Goal: Information Seeking & Learning: Learn about a topic

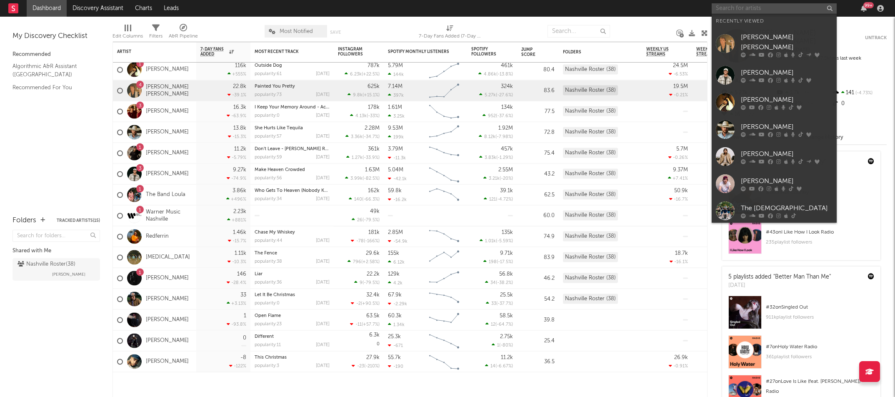
click at [742, 7] on input "text" at bounding box center [774, 8] width 125 height 10
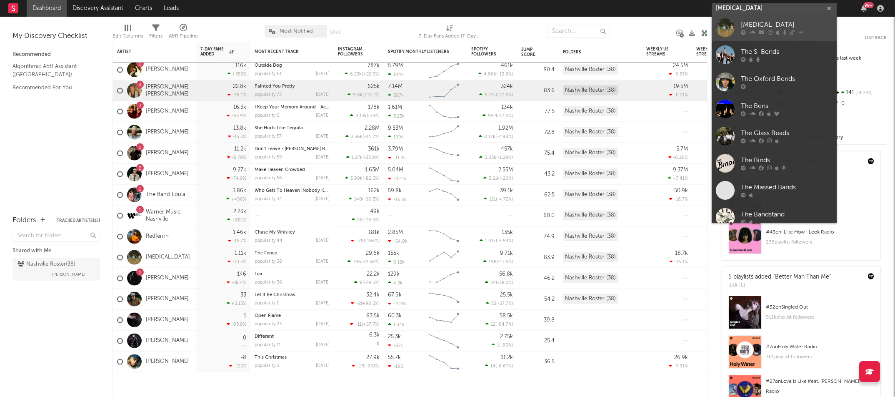
type input "[MEDICAL_DATA]"
click at [761, 27] on div "[MEDICAL_DATA]" at bounding box center [787, 25] width 92 height 10
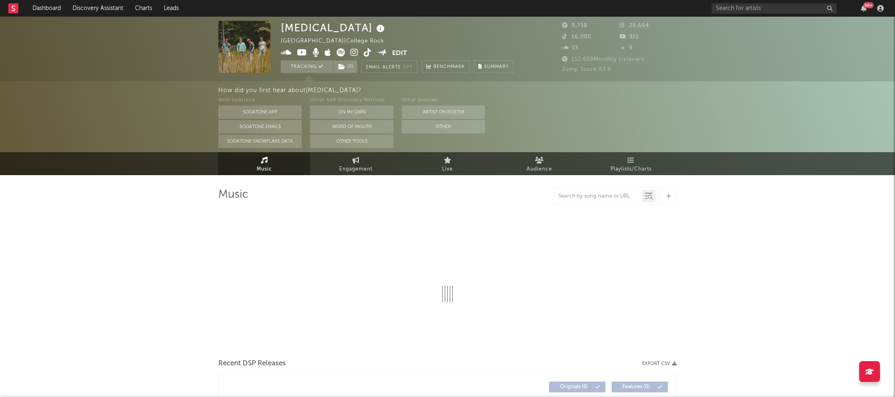
select select "6m"
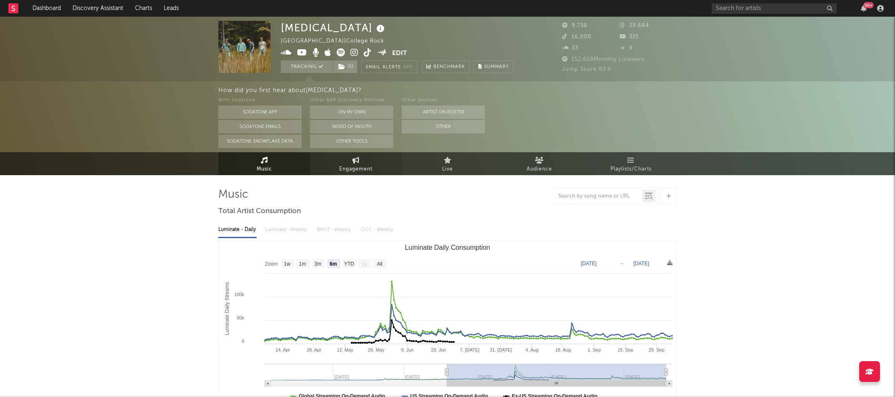
click at [351, 158] on link "Engagement" at bounding box center [356, 163] width 92 height 23
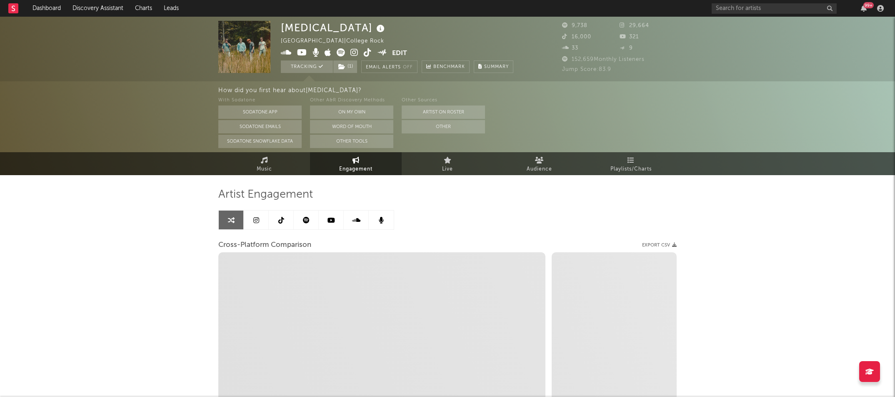
select select "1w"
select select "1m"
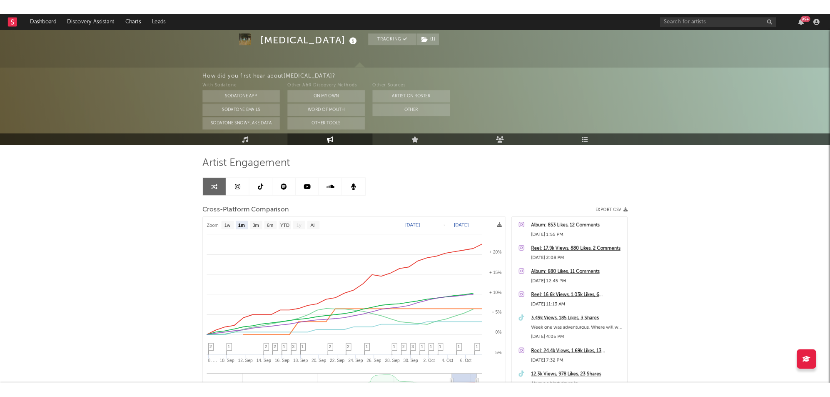
scroll to position [60, 0]
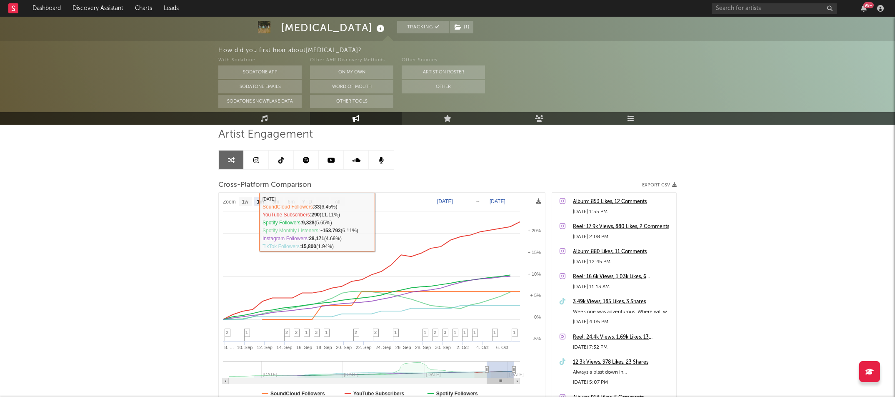
click at [260, 163] on link at bounding box center [256, 159] width 25 height 19
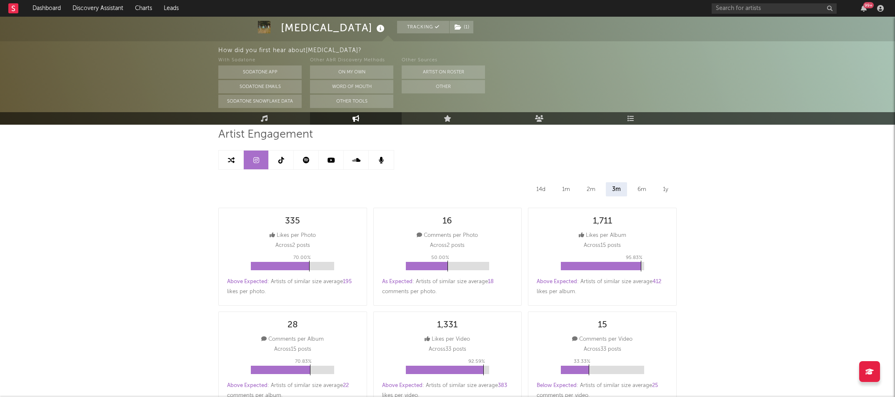
select select "6m"
click at [235, 163] on link at bounding box center [231, 159] width 25 height 19
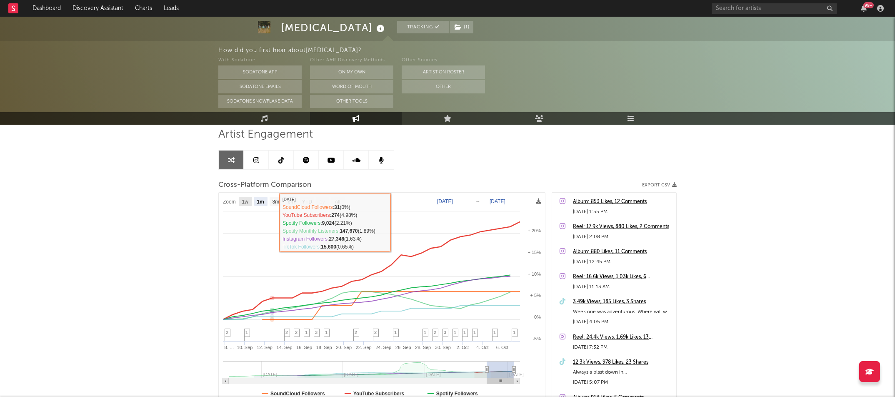
click at [246, 204] on rect at bounding box center [245, 201] width 13 height 9
select select "1w"
type input "[DATE]"
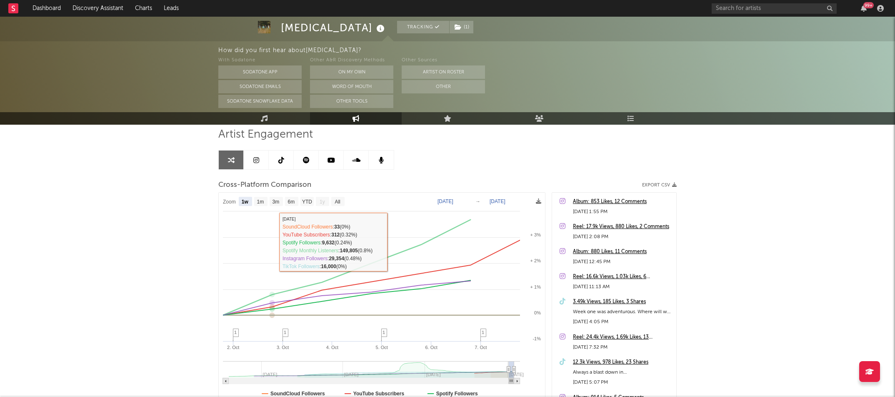
click at [262, 206] on rect at bounding box center [382, 301] width 326 height 218
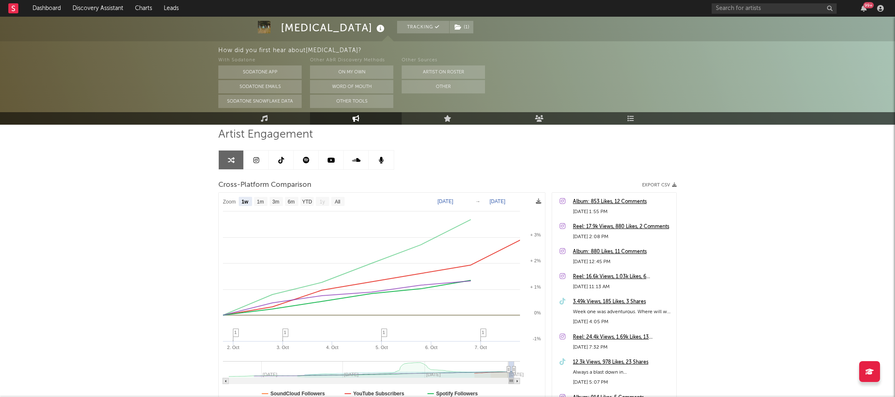
click at [262, 206] on rect at bounding box center [382, 301] width 326 height 218
click at [262, 201] on text "1m" at bounding box center [260, 202] width 7 height 6
select select "1m"
type input "[DATE]"
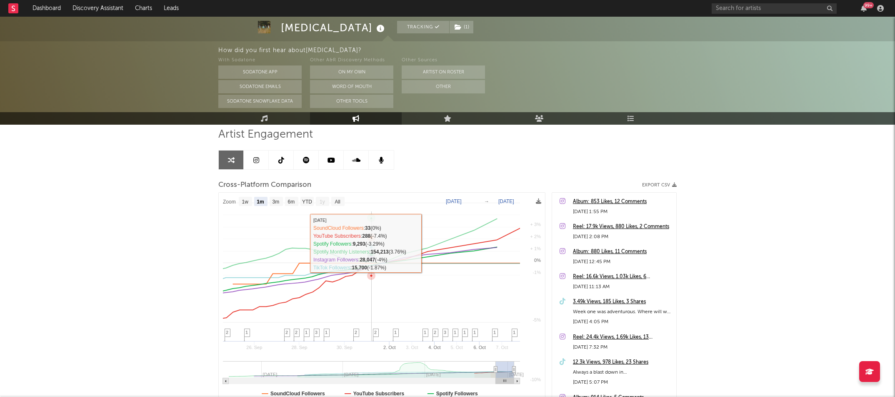
select select "1m"
